Goal: Task Accomplishment & Management: Use online tool/utility

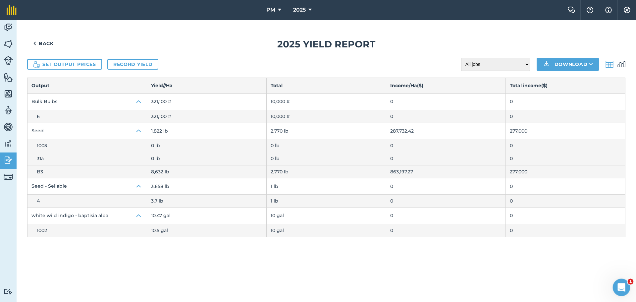
click at [620, 288] on icon "Open Intercom Messenger" at bounding box center [620, 286] width 11 height 11
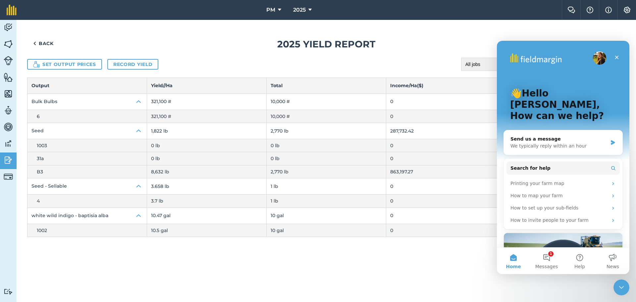
click at [442, 257] on div "Back 2025 Yield report Set output prices Record yield All jobs Incomplete jobs …" at bounding box center [326, 161] width 619 height 282
click at [616, 54] on div "Close" at bounding box center [617, 57] width 12 height 12
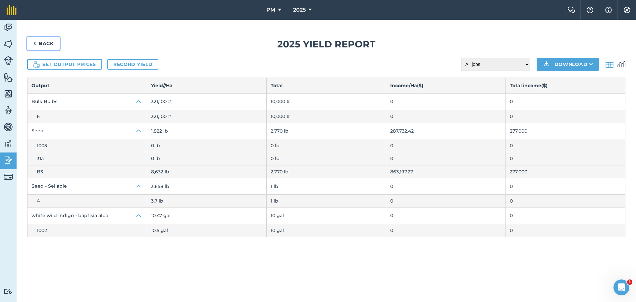
click at [55, 41] on link "Back" at bounding box center [43, 43] width 32 height 13
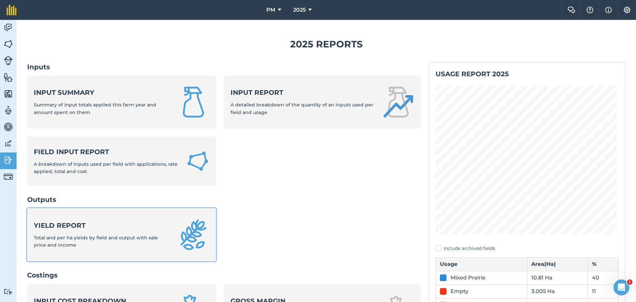
click at [78, 226] on strong "Yield report" at bounding box center [102, 225] width 136 height 9
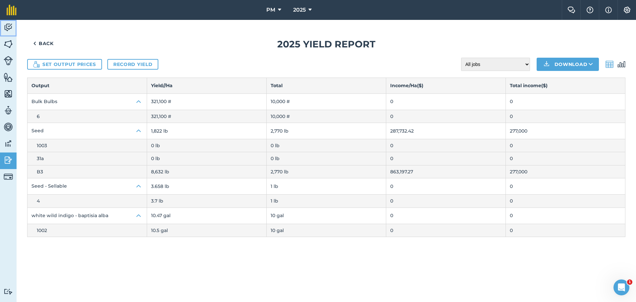
click at [8, 26] on img at bounding box center [8, 28] width 9 height 10
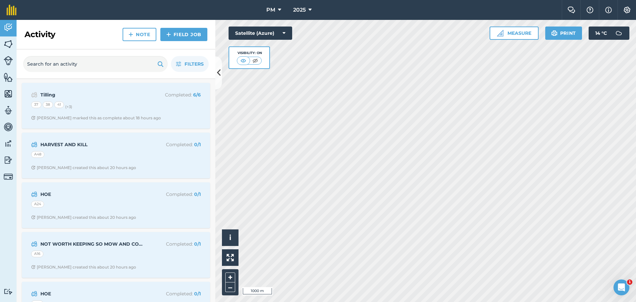
click at [419, 301] on html "PM 2025 Farm Chat Help Info Settings PM - 2025 Reproduced with the permission o…" at bounding box center [318, 151] width 636 height 302
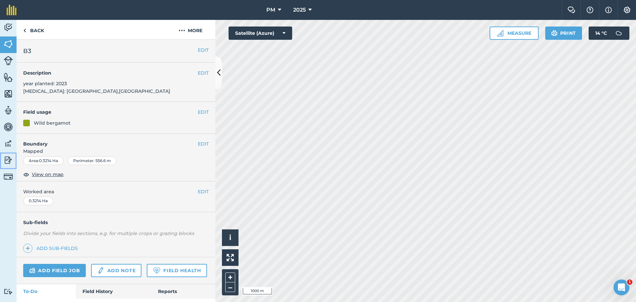
click at [7, 163] on img at bounding box center [8, 160] width 9 height 10
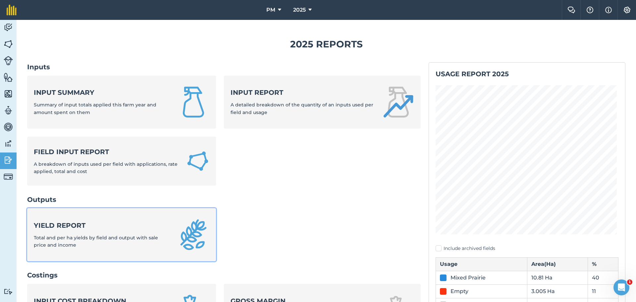
click at [51, 227] on strong "Yield report" at bounding box center [102, 225] width 136 height 9
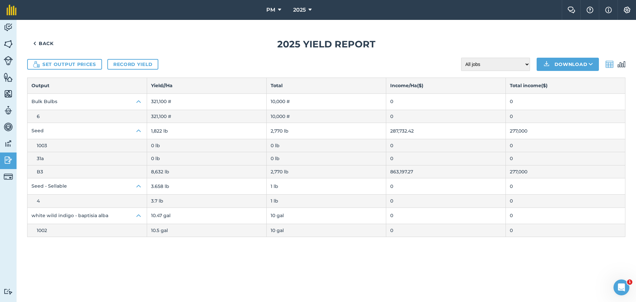
click at [256, 263] on div "Back 2025 Yield report Set output prices Record yield All jobs Incomplete jobs …" at bounding box center [326, 161] width 619 height 282
